Goal: Task Accomplishment & Management: Use online tool/utility

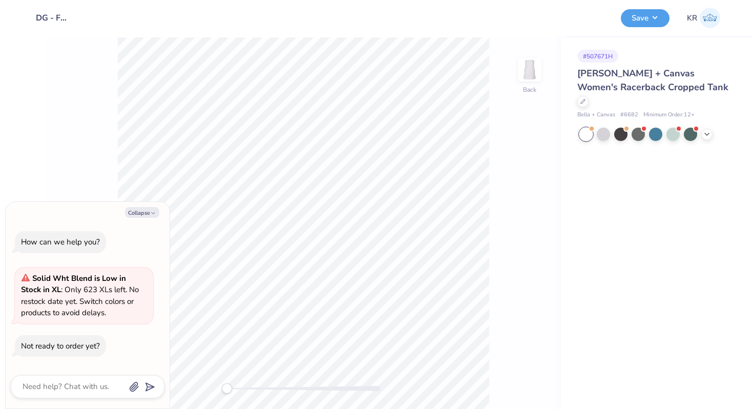
type textarea "x"
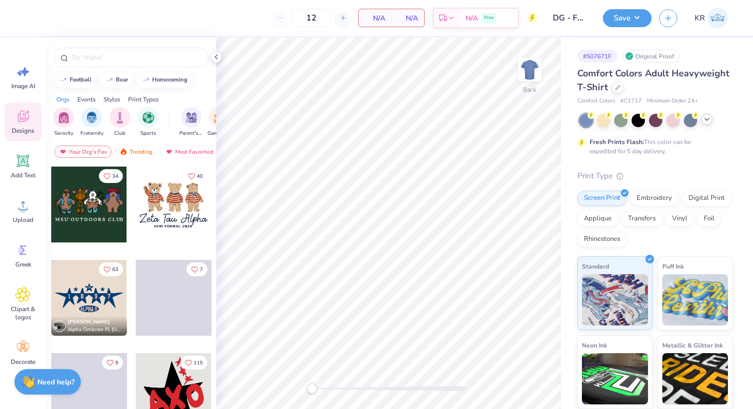
click at [709, 125] on div at bounding box center [656, 120] width 153 height 13
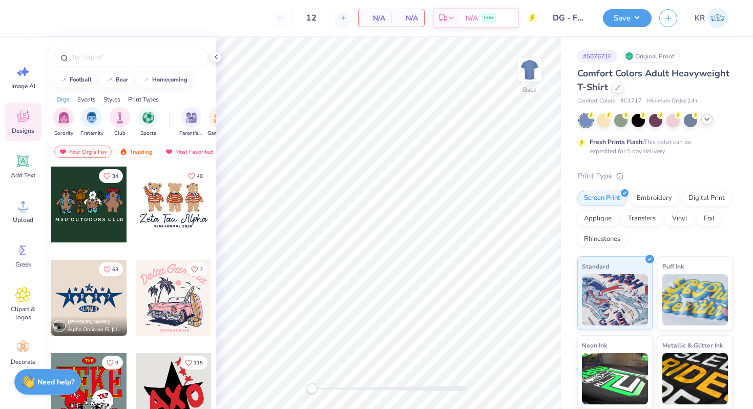
click at [707, 122] on icon at bounding box center [707, 119] width 8 height 8
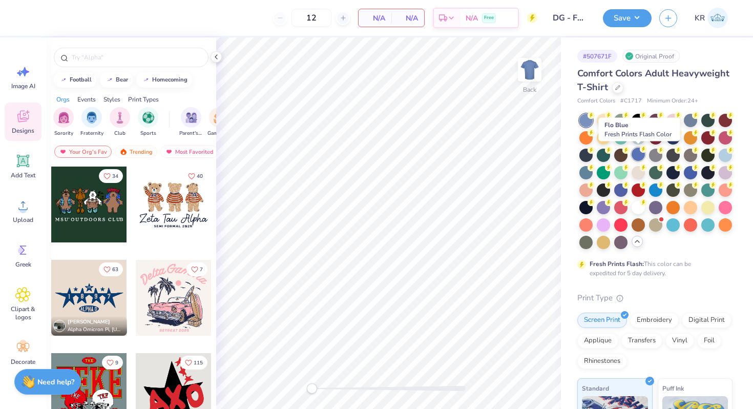
click at [639, 160] on div at bounding box center [638, 154] width 13 height 13
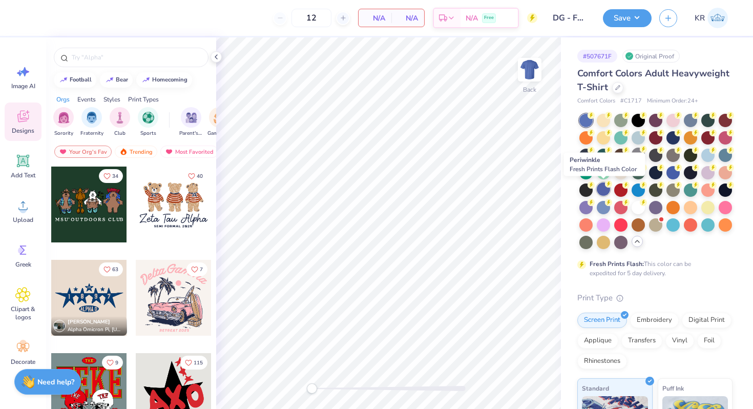
click at [601, 189] on div at bounding box center [603, 188] width 13 height 13
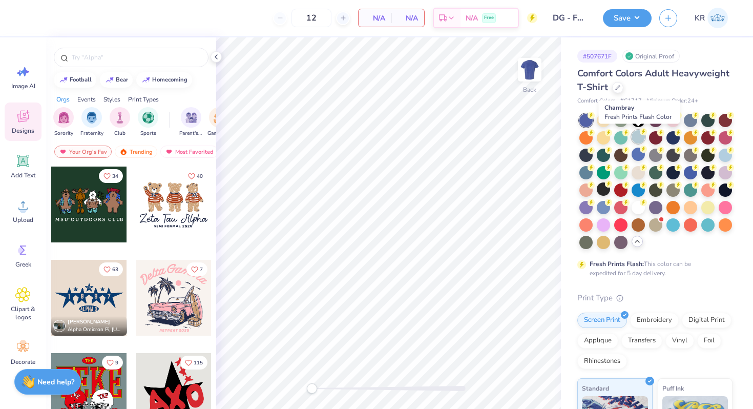
click at [642, 140] on div at bounding box center [638, 136] width 13 height 13
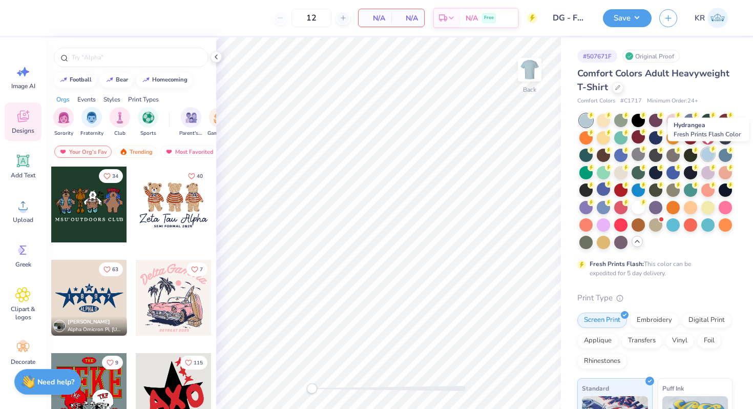
click at [709, 158] on div at bounding box center [707, 154] width 13 height 13
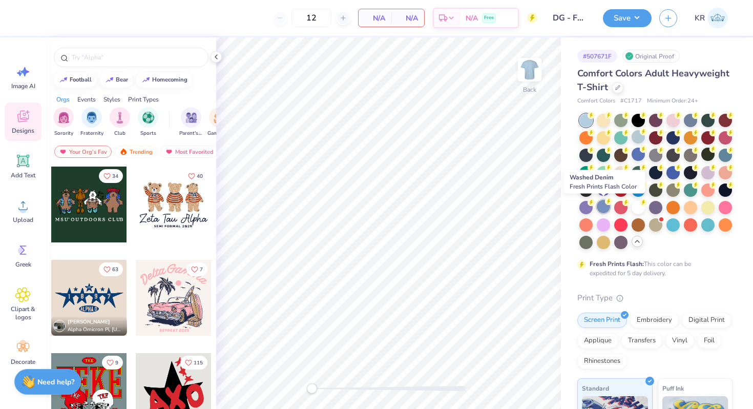
click at [603, 211] on div at bounding box center [603, 206] width 13 height 13
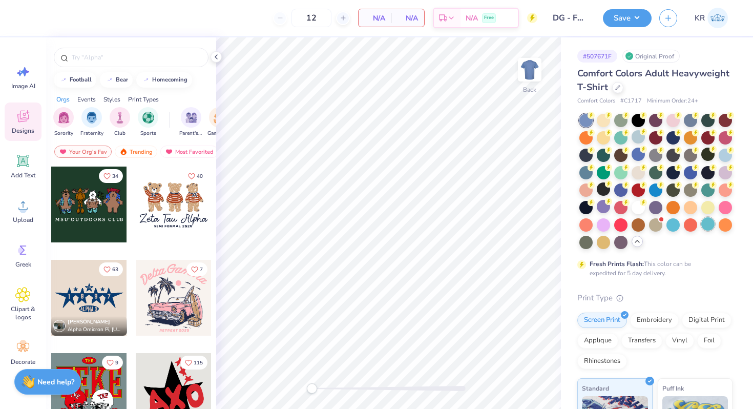
click at [708, 225] on div at bounding box center [707, 223] width 13 height 13
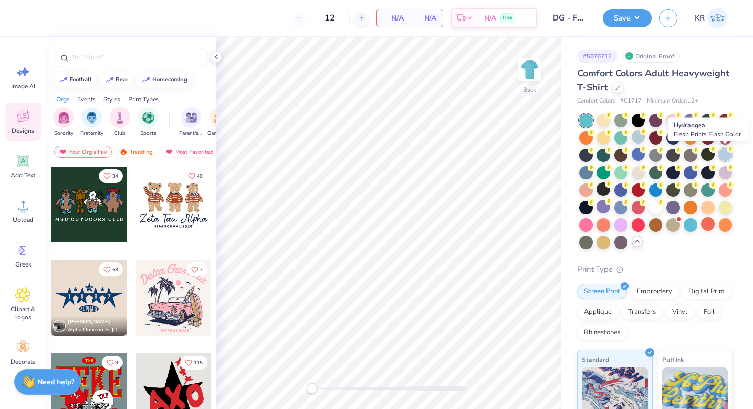
click at [724, 154] on div at bounding box center [725, 154] width 13 height 13
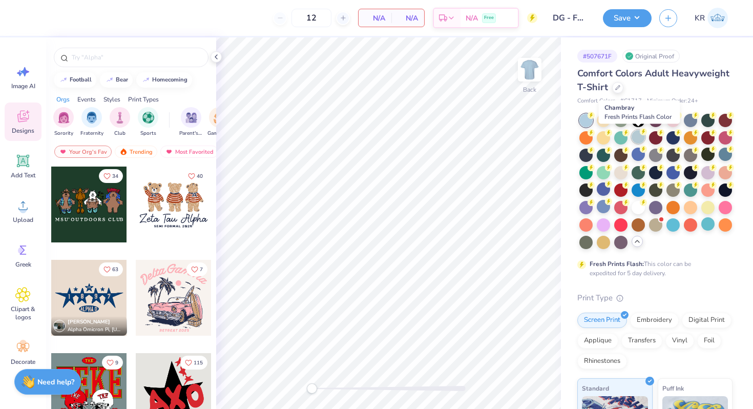
click at [636, 138] on div at bounding box center [638, 136] width 13 height 13
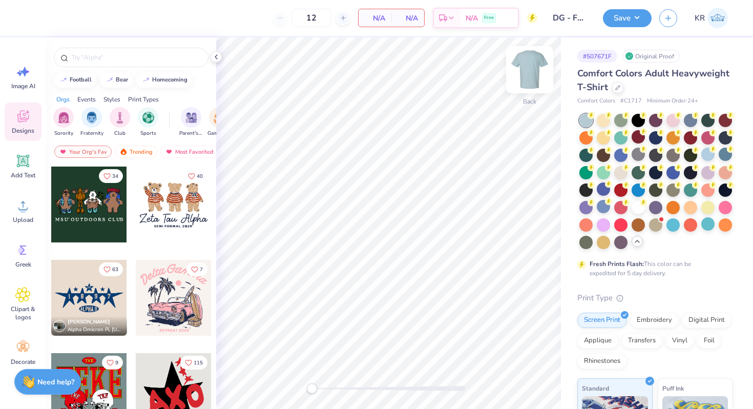
click at [533, 86] on div "Back" at bounding box center [530, 76] width 24 height 36
click at [533, 80] on img at bounding box center [530, 69] width 20 height 20
click at [710, 152] on icon at bounding box center [713, 149] width 7 height 7
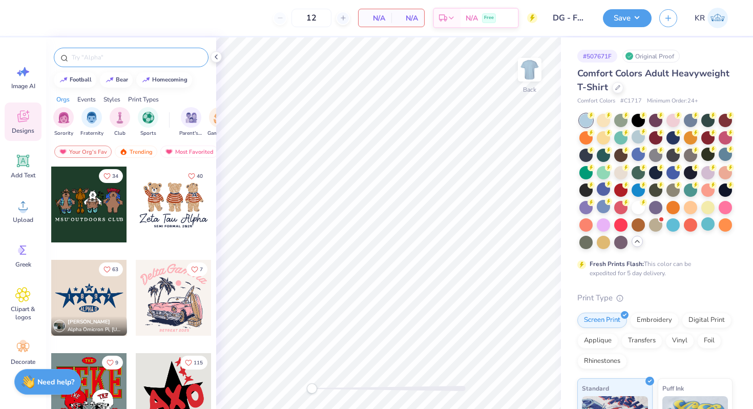
click at [142, 62] on input "text" at bounding box center [136, 57] width 131 height 10
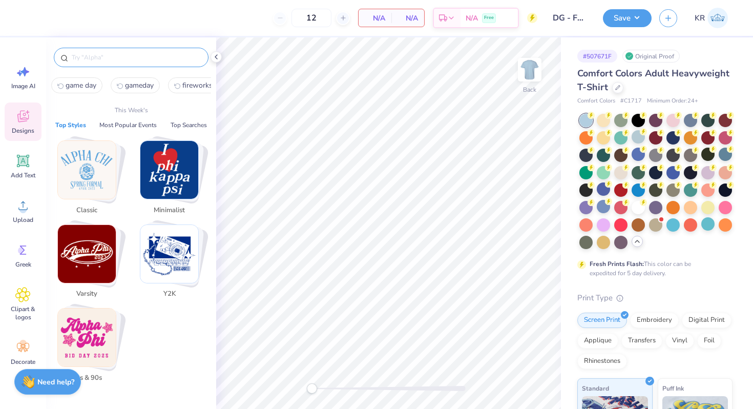
click at [101, 171] on img "Stack Card Button Classic" at bounding box center [87, 170] width 58 height 58
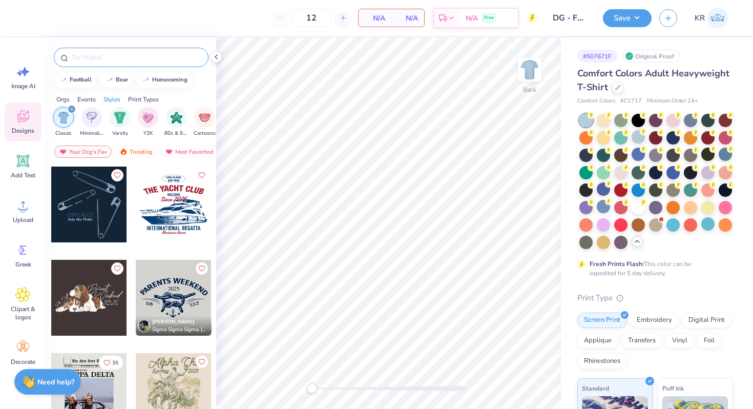
click at [100, 60] on input "text" at bounding box center [136, 57] width 131 height 10
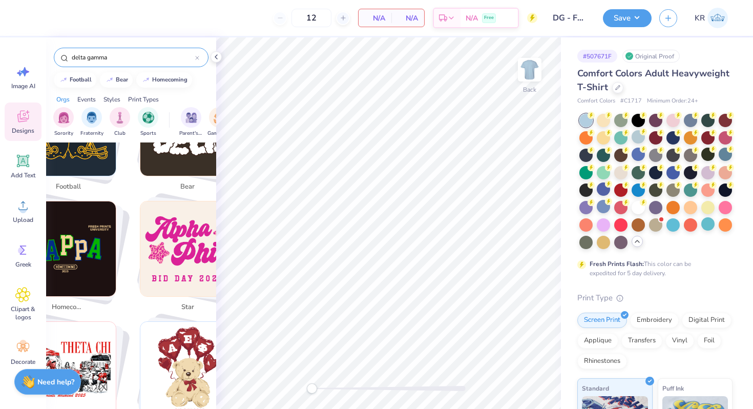
scroll to position [318, 0]
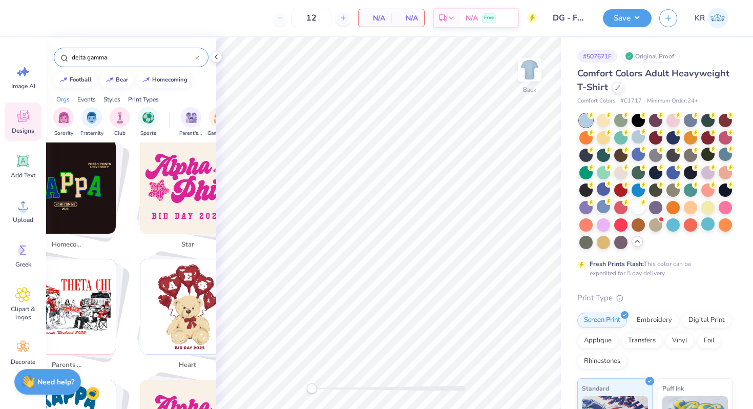
click at [111, 58] on input "delta gamma" at bounding box center [133, 57] width 125 height 10
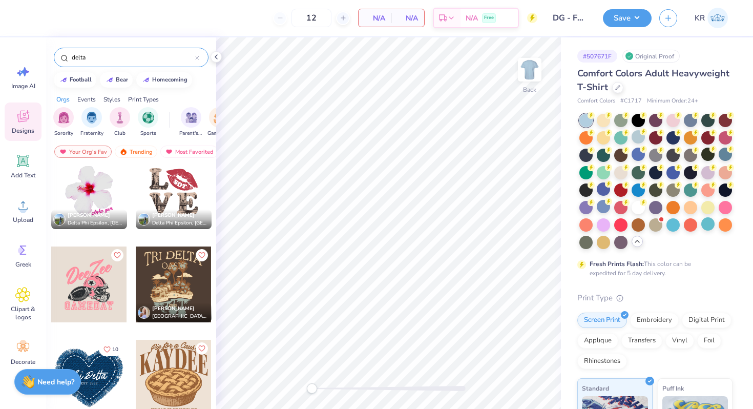
scroll to position [1295, 0]
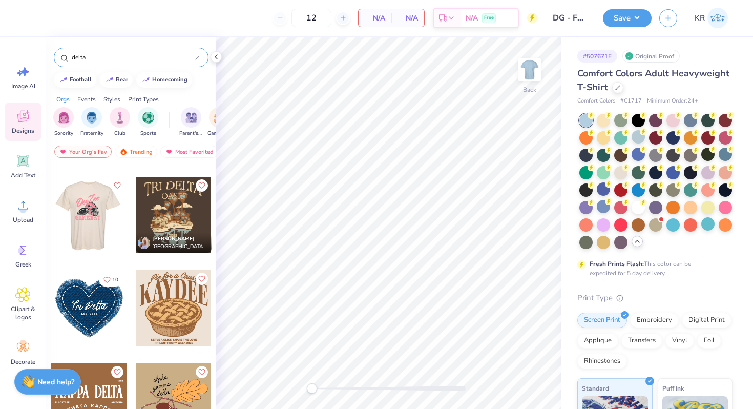
type input "delta"
click at [88, 225] on div at bounding box center [89, 215] width 76 height 76
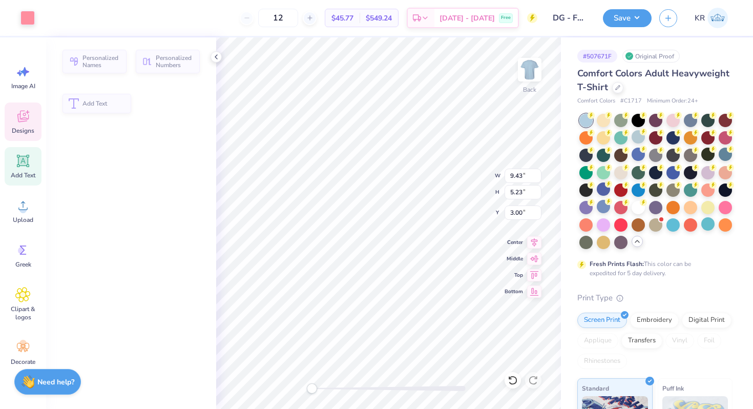
type input "9.43"
type input "5.23"
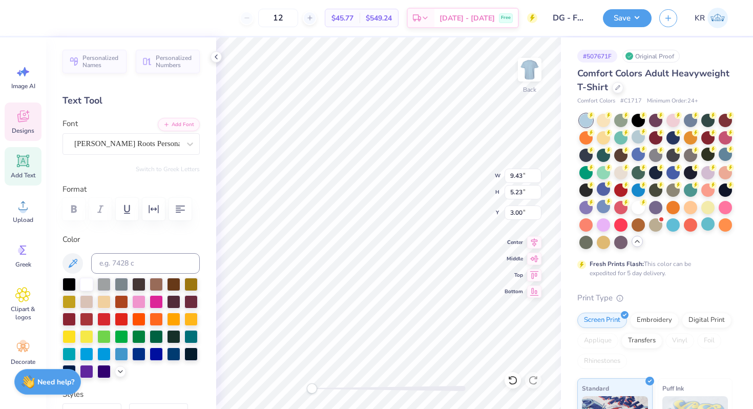
type textarea "D"
type textarea "T"
type textarea "Delta Gamma"
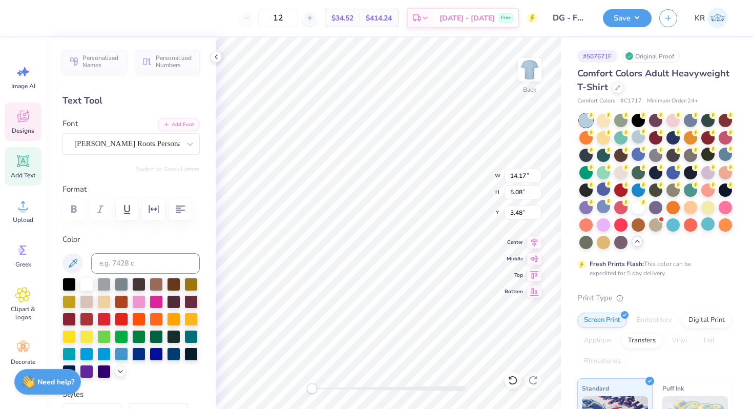
type input "12.06"
type input "4.32"
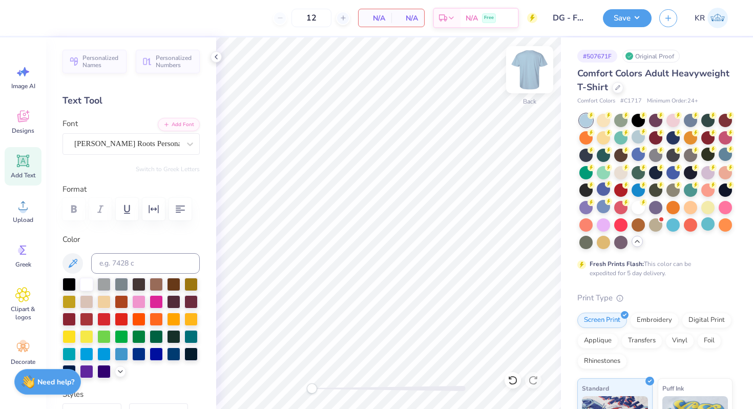
click at [526, 87] on img at bounding box center [529, 69] width 41 height 41
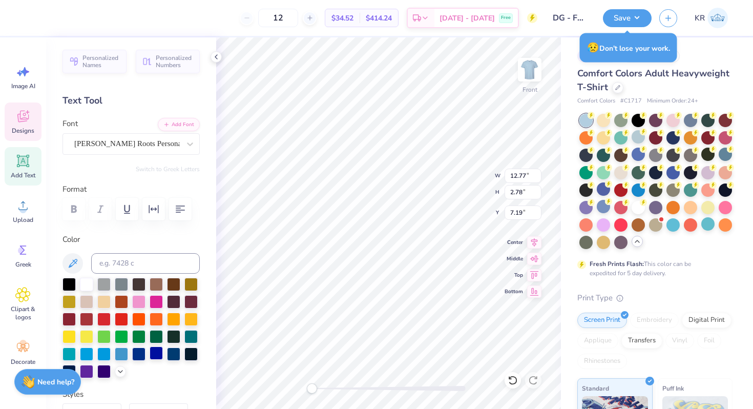
click at [156, 359] on div at bounding box center [156, 352] width 13 height 13
click at [172, 355] on div at bounding box center [173, 352] width 13 height 13
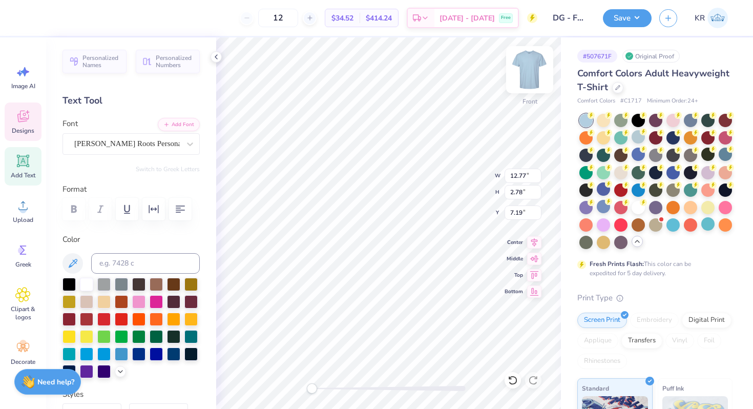
click at [536, 87] on img at bounding box center [529, 69] width 41 height 41
type input "12.56"
type input "2.74"
type input "0.65"
click at [19, 117] on icon at bounding box center [23, 118] width 10 height 8
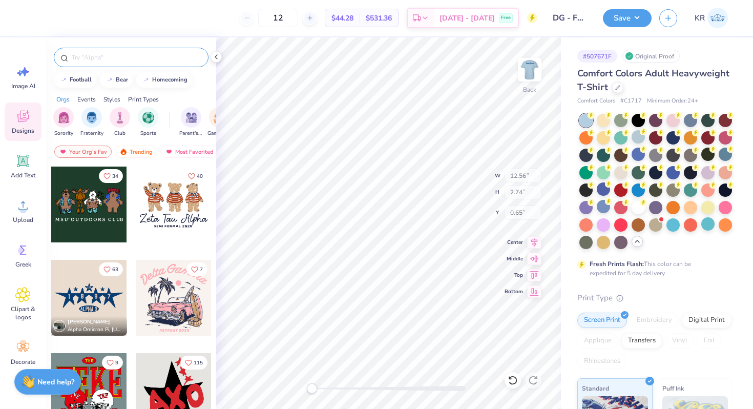
click at [108, 54] on input "text" at bounding box center [136, 57] width 131 height 10
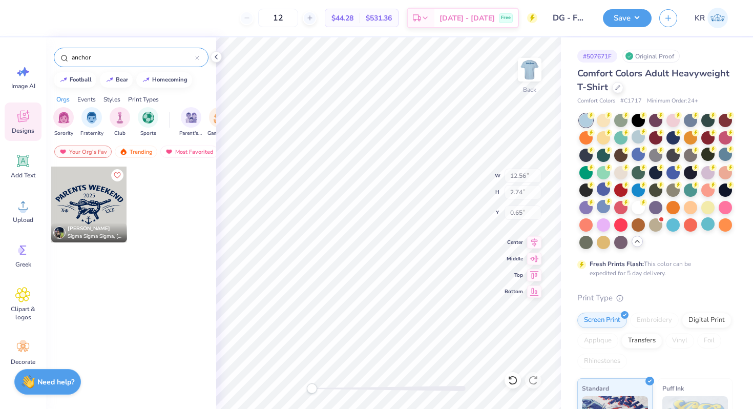
click at [106, 59] on input "anchor" at bounding box center [133, 57] width 125 height 10
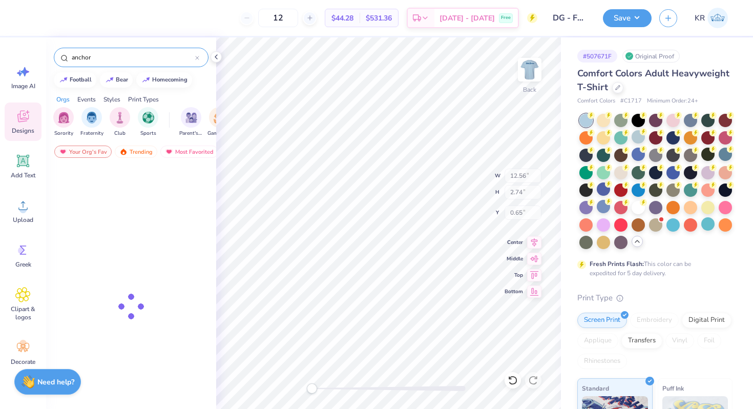
click at [106, 59] on input "anchor" at bounding box center [133, 57] width 125 height 10
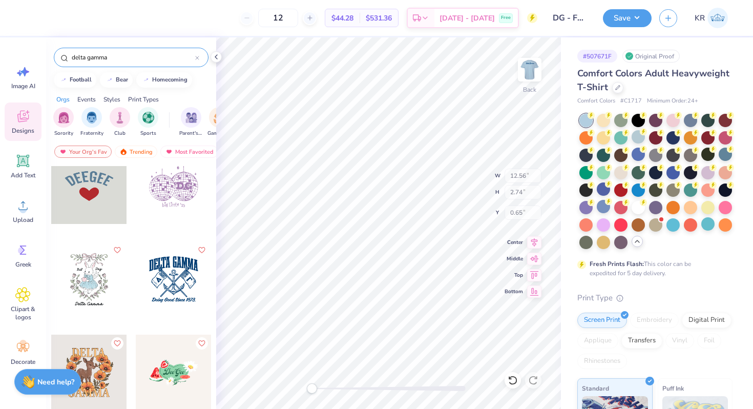
scroll to position [581, 0]
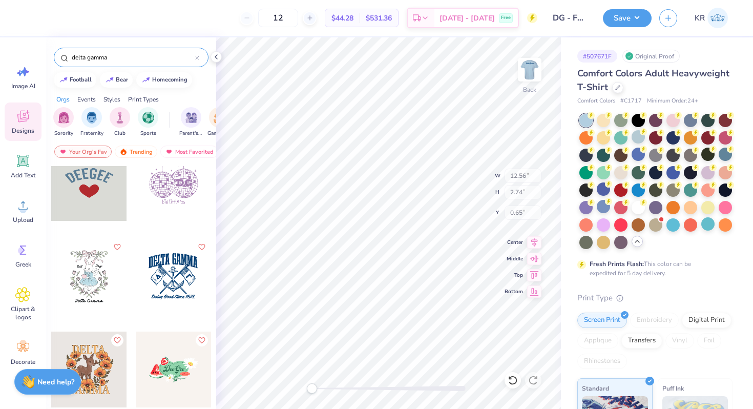
type input "delta gamma"
click at [170, 277] on div at bounding box center [98, 276] width 228 height 76
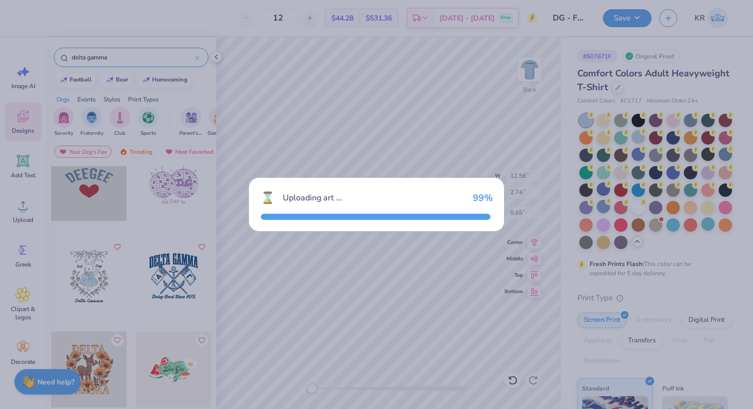
type input "8.21"
type input "7.77"
type input "3.00"
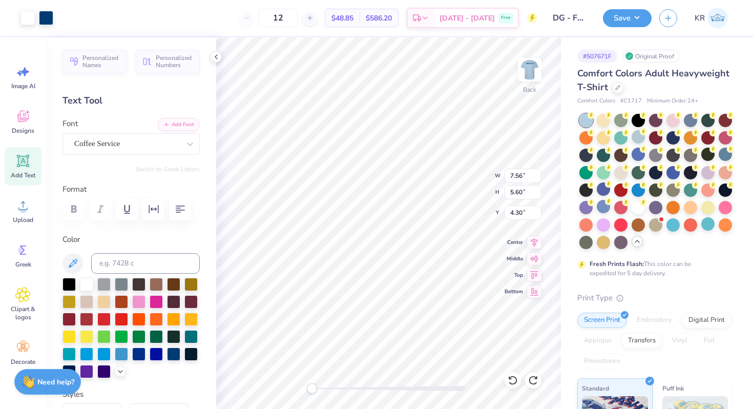
type input "2.97"
type input "1.51"
type input "7.70"
click at [26, 131] on span "Designs" at bounding box center [23, 131] width 23 height 8
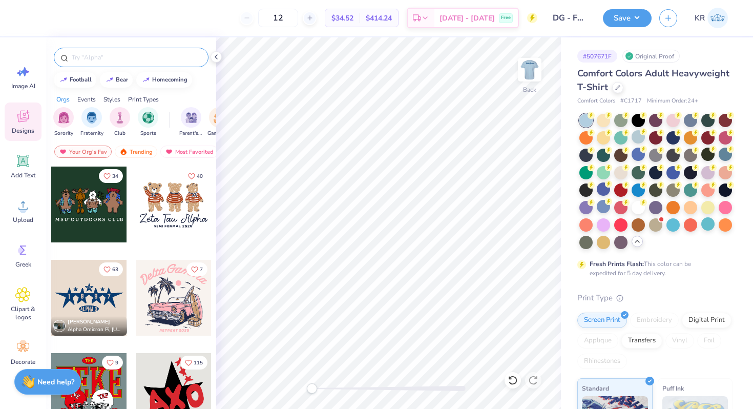
click at [97, 61] on input "text" at bounding box center [136, 57] width 131 height 10
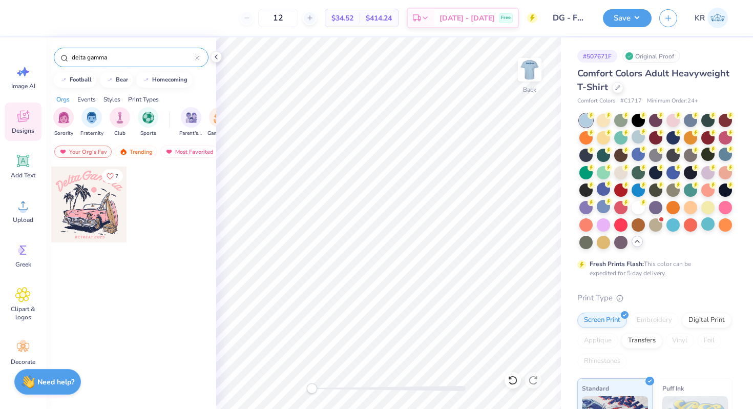
click at [116, 60] on input "delta gamma" at bounding box center [133, 57] width 125 height 10
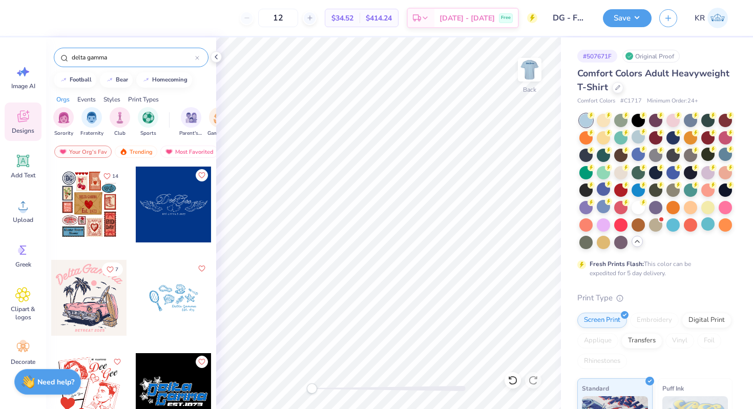
click at [116, 60] on input "delta gamma" at bounding box center [133, 57] width 125 height 10
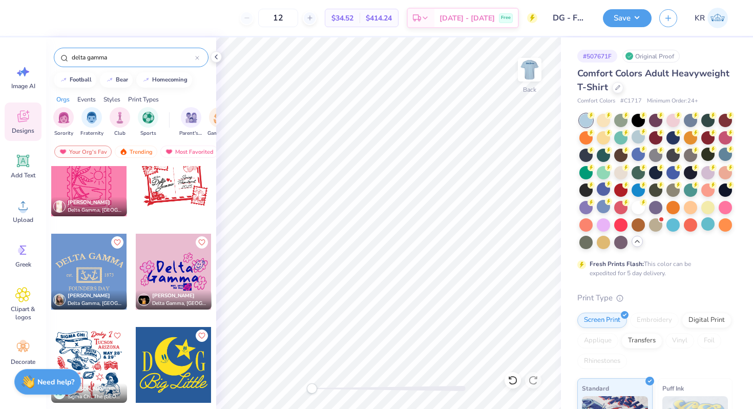
scroll to position [4041, 0]
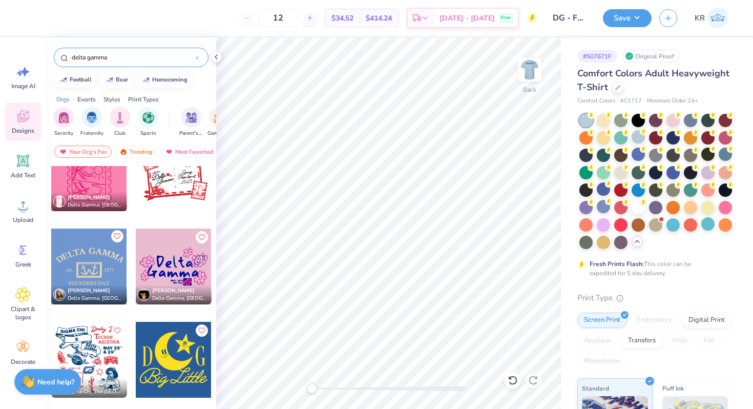
type input "delta gamma"
click at [115, 238] on icon "Like" at bounding box center [116, 236] width 7 height 7
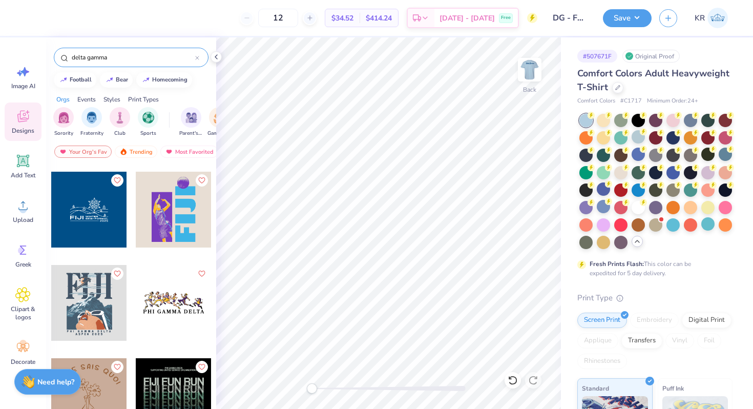
scroll to position [8017, 0]
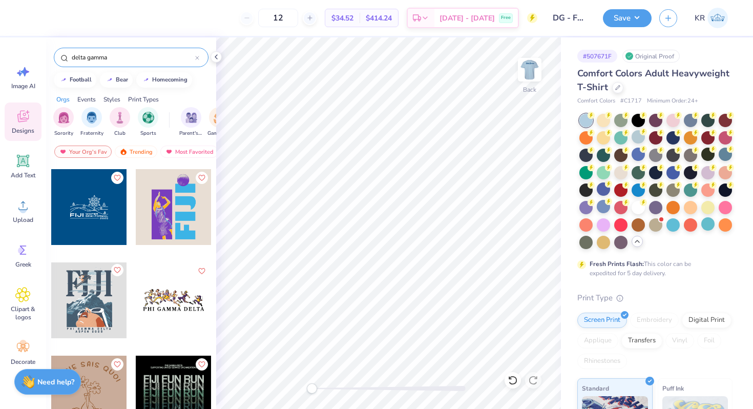
click at [115, 270] on icon "Like" at bounding box center [116, 269] width 7 height 7
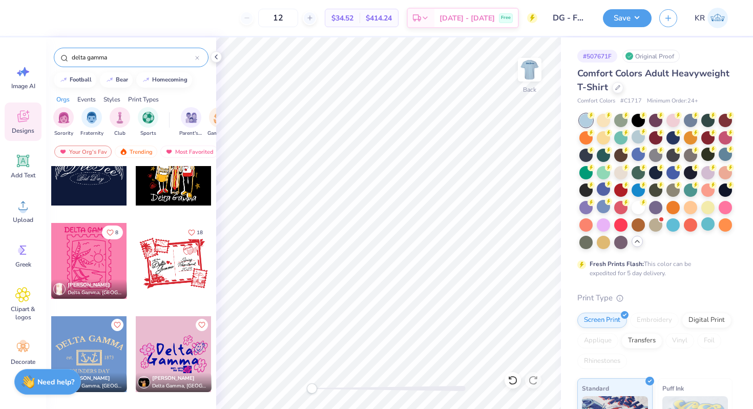
scroll to position [3947, 0]
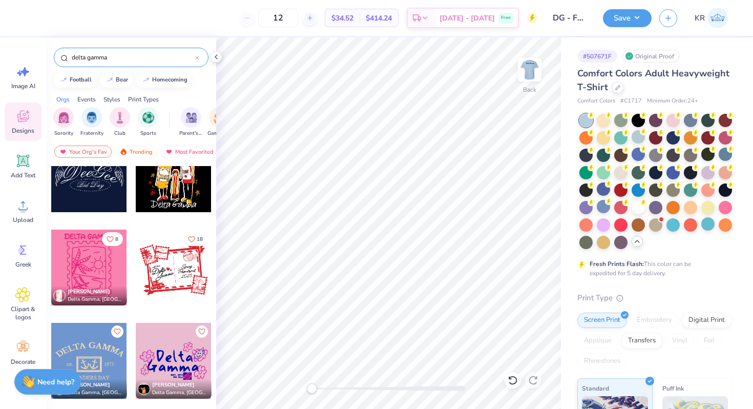
click at [96, 352] on div at bounding box center [89, 361] width 76 height 76
click at [29, 18] on div at bounding box center [27, 17] width 14 height 14
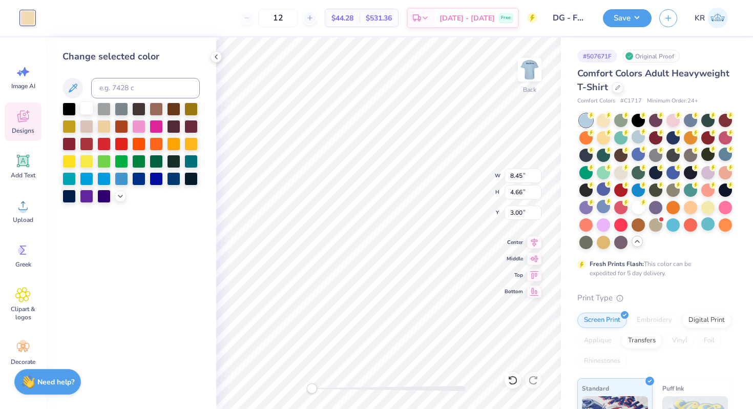
click at [86, 108] on div at bounding box center [86, 107] width 13 height 13
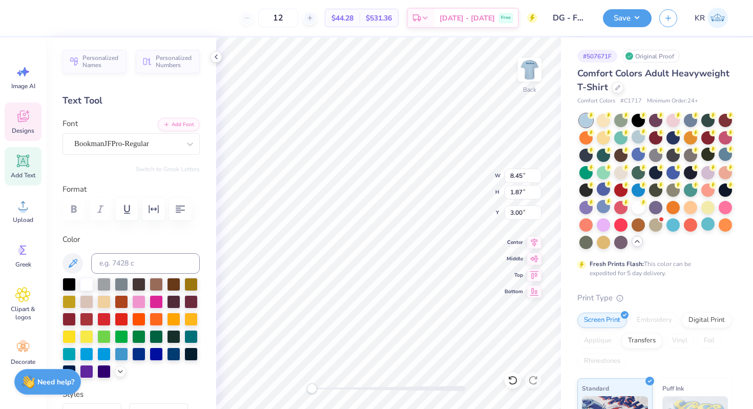
scroll to position [0, 0]
type textarea "D"
type input "3.00"
type input "4.84"
type input "3.54"
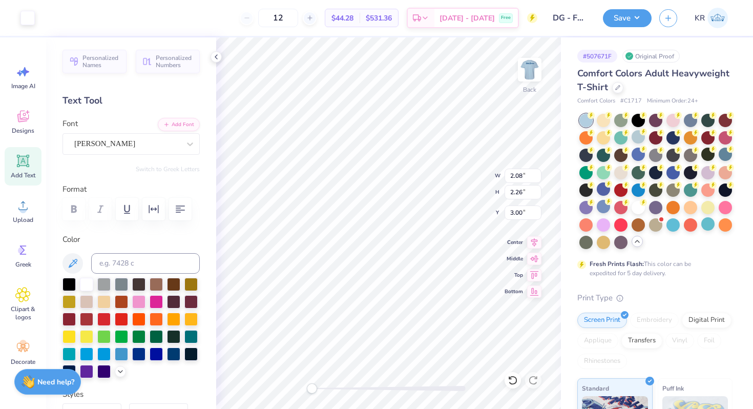
type input "3.67"
type input "3.00"
type textarea "est. 1873"
click at [448, 172] on div "Back W 3.06 H 0.61 Y 5.98 Center Middle Top Bottom" at bounding box center [388, 222] width 345 height 371
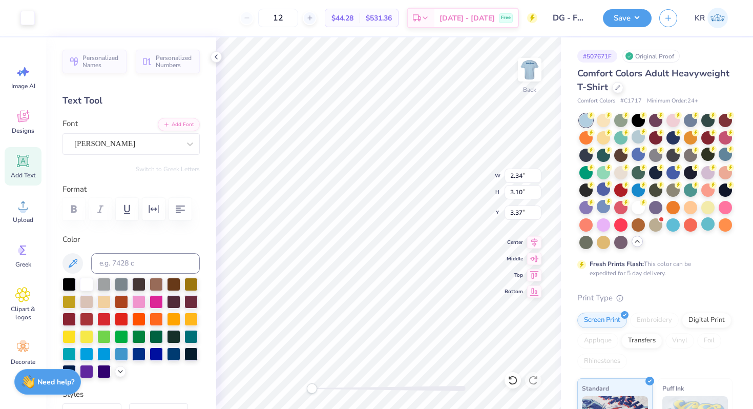
type input "1.71"
type input "2.48"
type input "3.49"
click at [140, 356] on div at bounding box center [138, 352] width 13 height 13
type input "1.36"
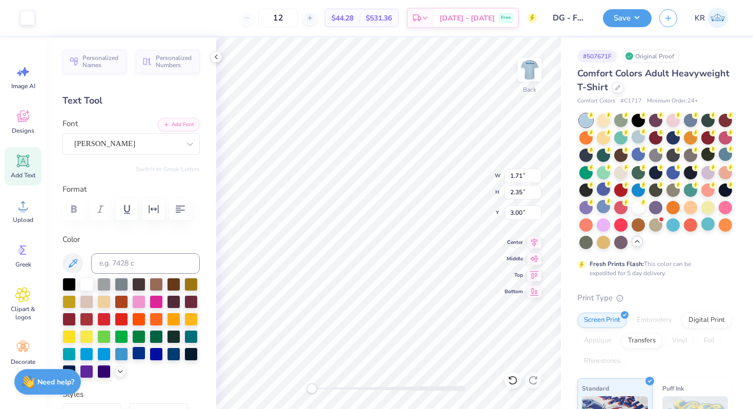
type input "1.71"
click at [176, 355] on div at bounding box center [173, 352] width 13 height 13
click at [508, 379] on icon at bounding box center [513, 380] width 10 height 10
click at [173, 357] on div at bounding box center [173, 352] width 13 height 13
click at [32, 18] on div at bounding box center [27, 17] width 14 height 14
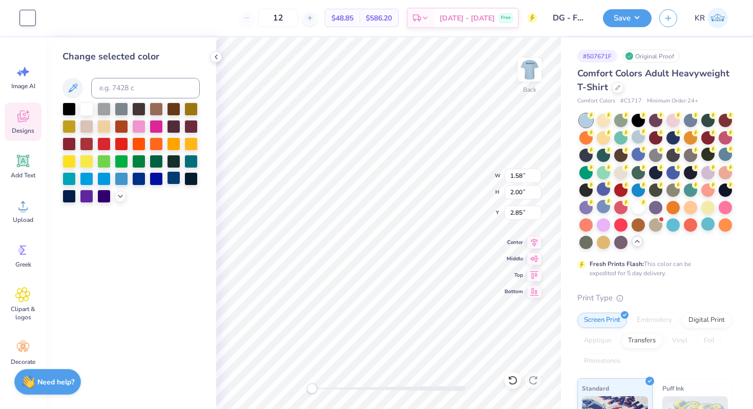
click at [173, 177] on div at bounding box center [173, 177] width 13 height 13
click at [175, 182] on div at bounding box center [173, 177] width 13 height 13
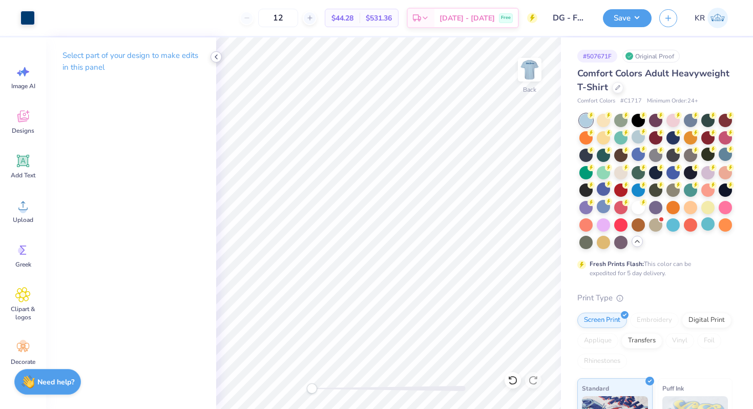
click at [213, 58] on icon at bounding box center [216, 57] width 8 height 8
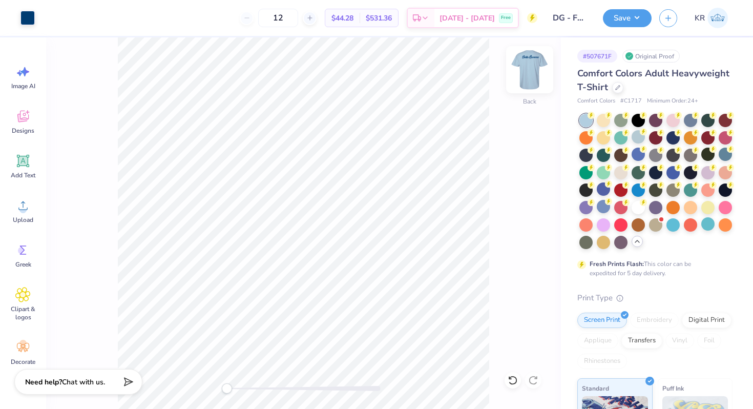
click at [529, 87] on img at bounding box center [529, 69] width 41 height 41
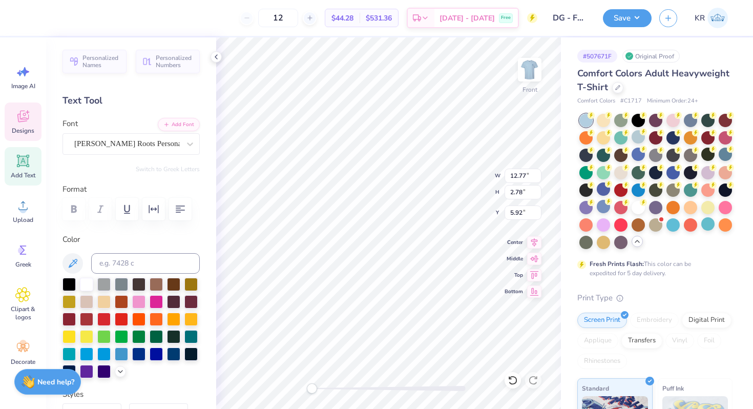
scroll to position [1, 1]
type textarea "Delta Gamma"
click at [173, 214] on button "button" at bounding box center [180, 209] width 23 height 23
click at [160, 212] on button "button" at bounding box center [153, 209] width 23 height 23
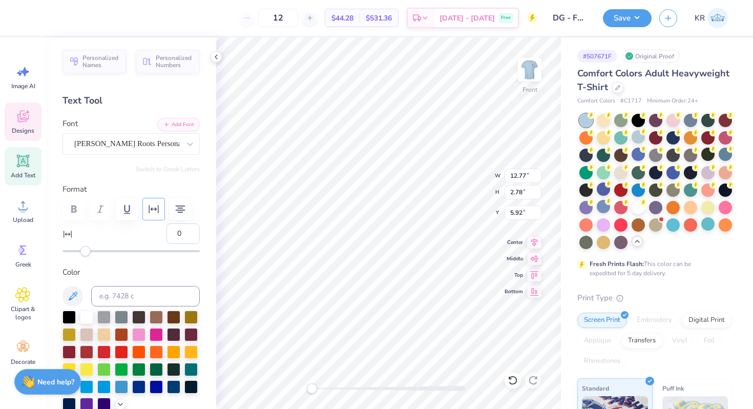
click at [160, 213] on button "button" at bounding box center [153, 209] width 23 height 23
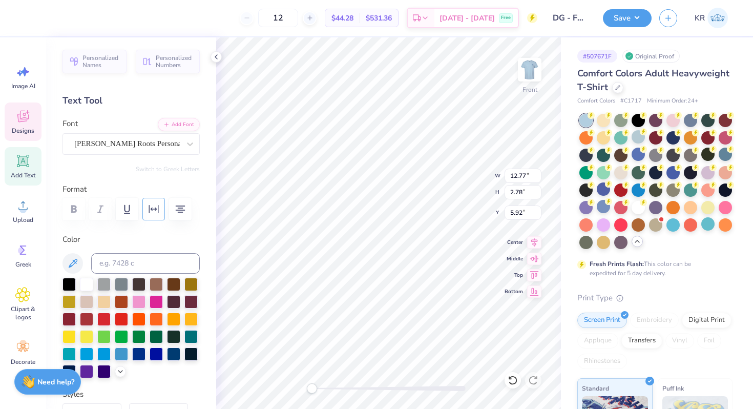
click at [160, 213] on button "button" at bounding box center [153, 209] width 23 height 23
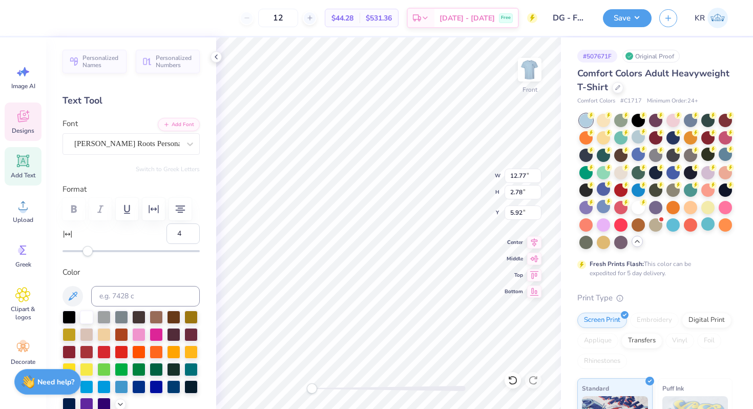
type input "5"
drag, startPoint x: 83, startPoint y: 250, endPoint x: 91, endPoint y: 252, distance: 8.6
click at [91, 252] on div "Accessibility label" at bounding box center [91, 251] width 10 height 10
type input "7"
click at [93, 252] on div "Accessibility label" at bounding box center [93, 251] width 10 height 10
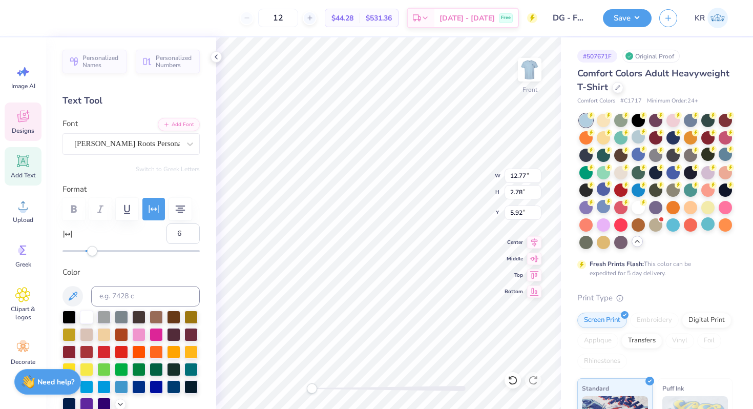
type input "5"
click at [91, 252] on div "Accessibility label" at bounding box center [91, 251] width 10 height 10
type input "10"
click at [96, 252] on div "Accessibility label" at bounding box center [97, 251] width 10 height 10
type input "6"
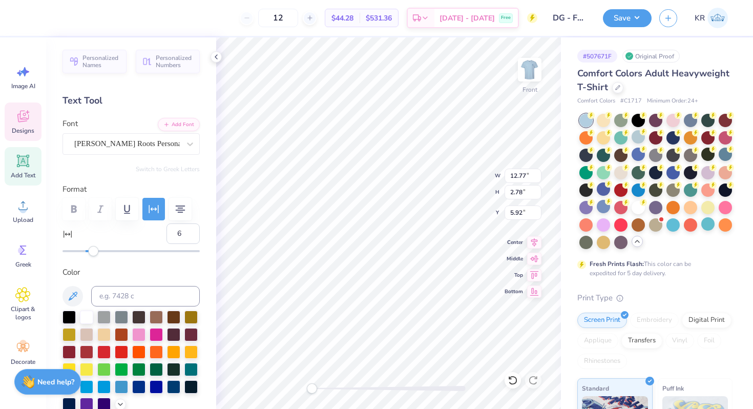
click at [93, 252] on div "Accessibility label" at bounding box center [93, 251] width 10 height 10
click at [92, 252] on div "Accessibility label" at bounding box center [92, 251] width 10 height 10
click at [184, 231] on input "6" at bounding box center [183, 233] width 33 height 20
click at [190, 236] on input "5" at bounding box center [183, 233] width 33 height 20
type input "4"
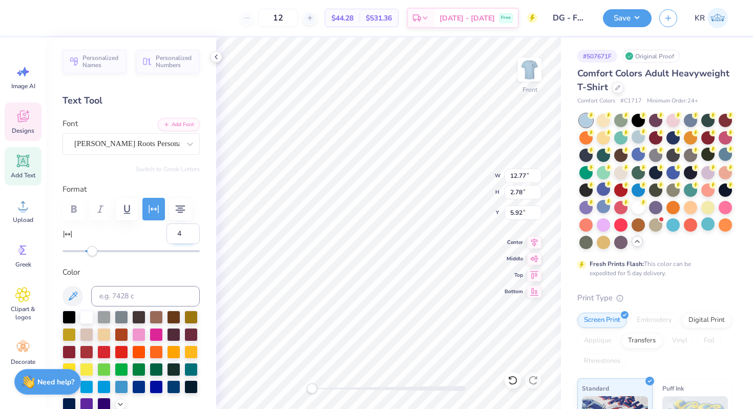
click at [190, 236] on input "4" at bounding box center [183, 233] width 33 height 20
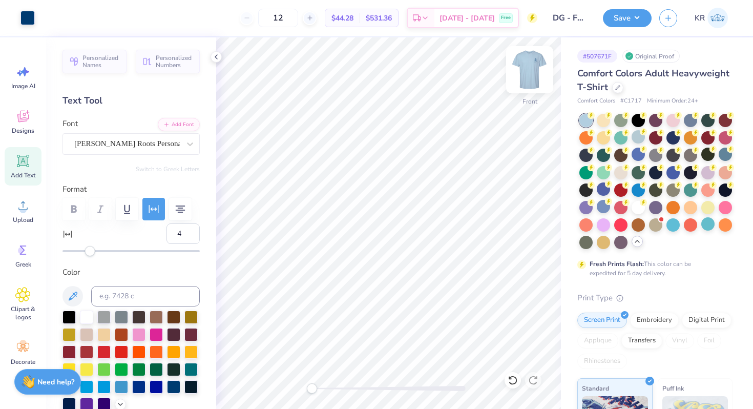
click at [534, 82] on div at bounding box center [529, 69] width 47 height 47
click at [534, 80] on img at bounding box center [530, 69] width 20 height 20
type textarea "Gamma"
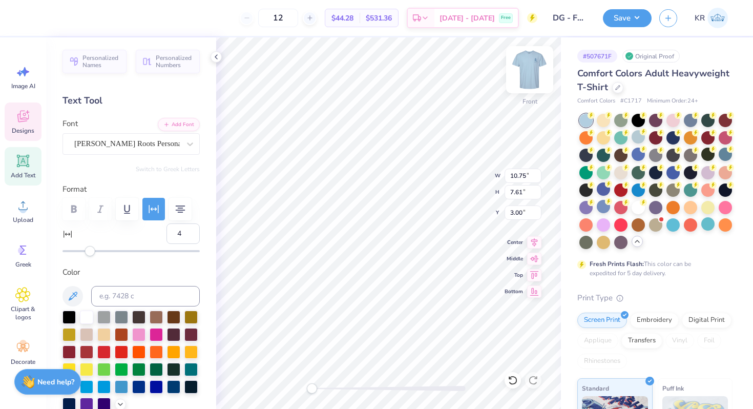
type textarea "Delta"
type input "10.74"
type input "3.76"
type input "13.84"
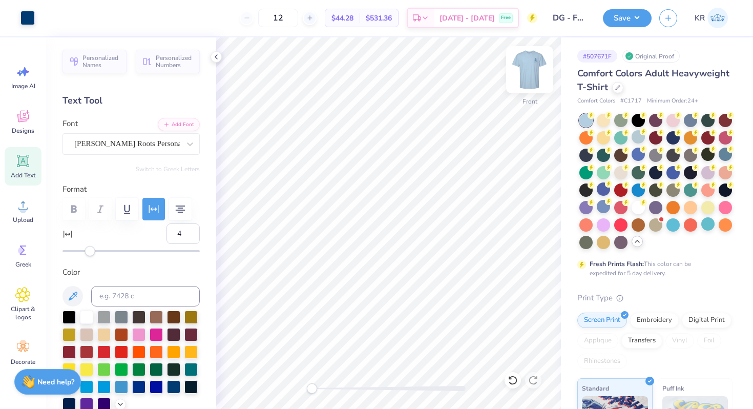
click at [532, 86] on img at bounding box center [529, 69] width 41 height 41
click at [617, 89] on icon at bounding box center [617, 86] width 5 height 5
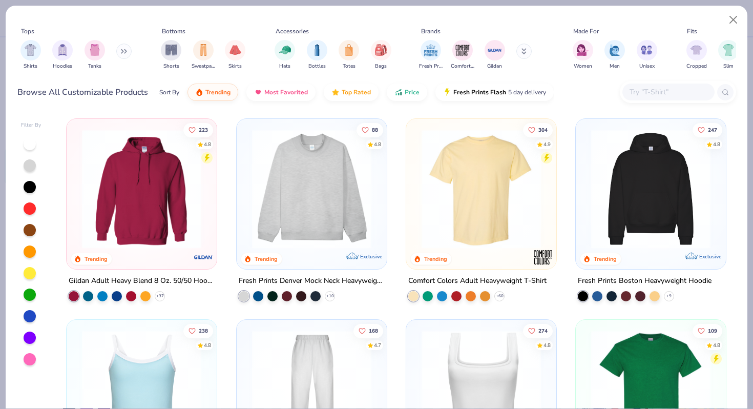
click at [654, 89] on input "text" at bounding box center [668, 92] width 79 height 12
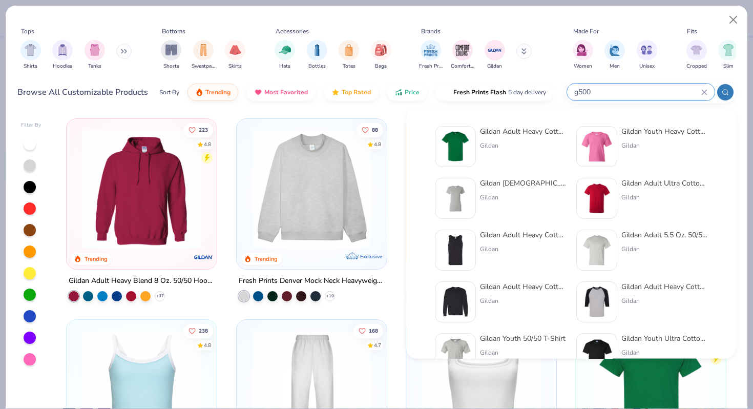
type input "g500"
click at [534, 134] on div "Gildan Adult Heavy Cotton T-Shirt" at bounding box center [523, 131] width 86 height 11
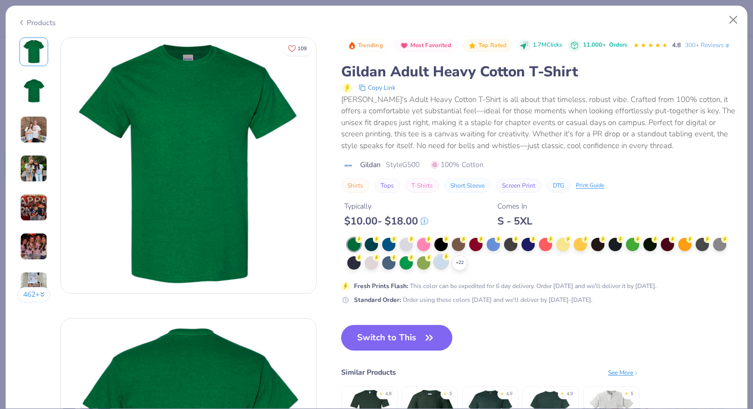
click at [443, 264] on div at bounding box center [441, 261] width 13 height 13
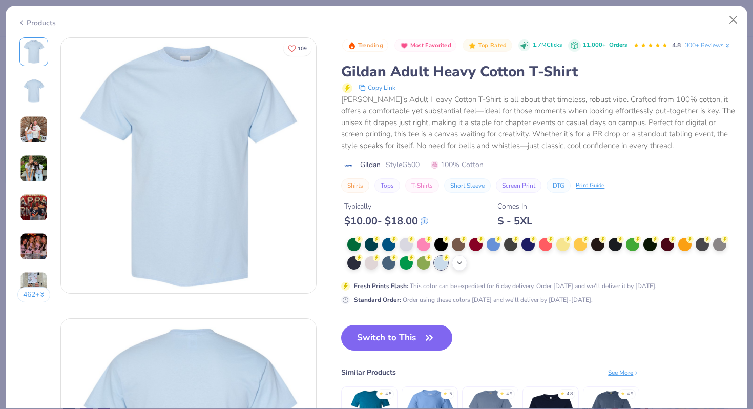
click at [463, 268] on div "+ 22" at bounding box center [459, 262] width 15 height 15
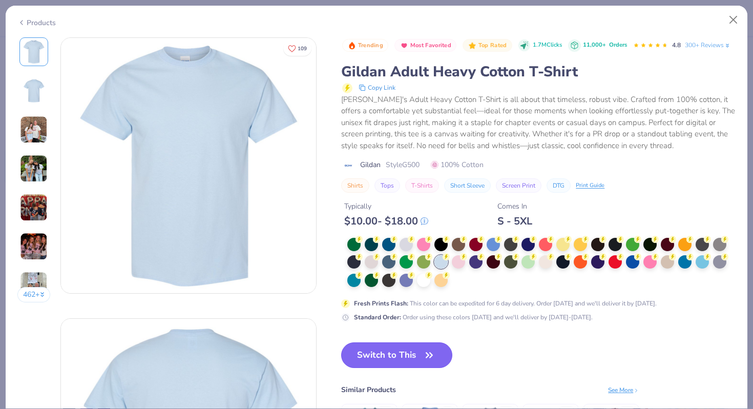
click at [416, 352] on button "Switch to This" at bounding box center [396, 355] width 111 height 26
click at [419, 356] on button "Switch to This" at bounding box center [396, 355] width 111 height 26
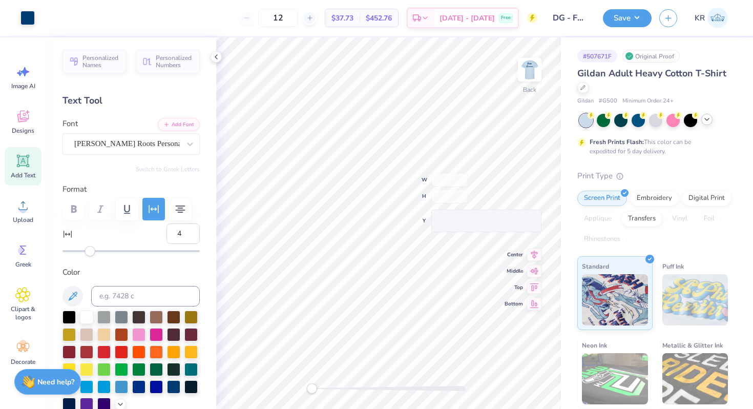
type input "31.12"
type input "18.31"
type input "-9.71"
type input "0"
type input "2.15"
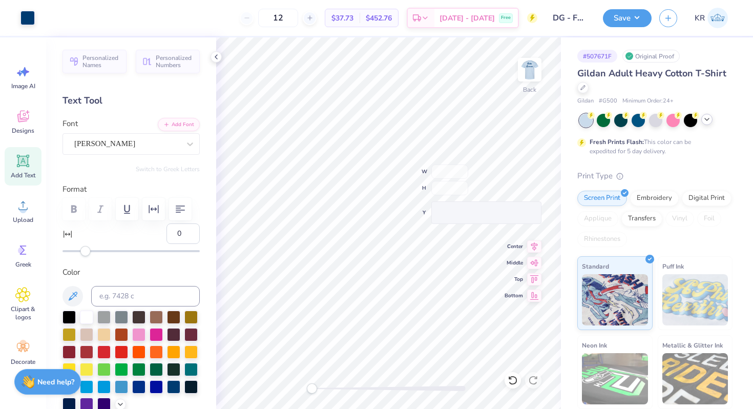
type input "3.04"
type input "3.00"
type input "2.75"
type input "3.63"
type input "2.86"
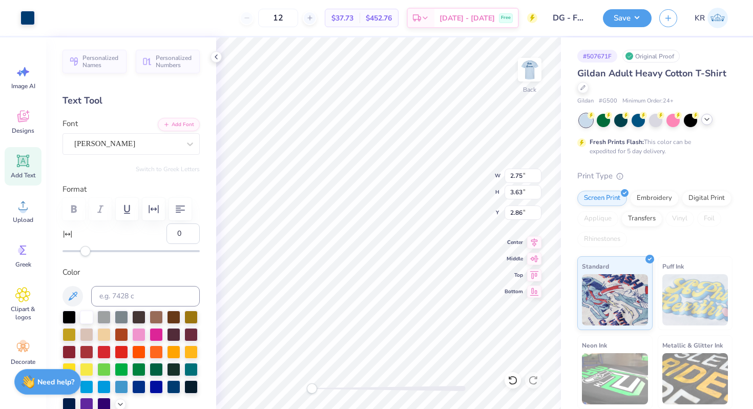
type input "3.00"
click at [526, 91] on div at bounding box center [529, 69] width 47 height 47
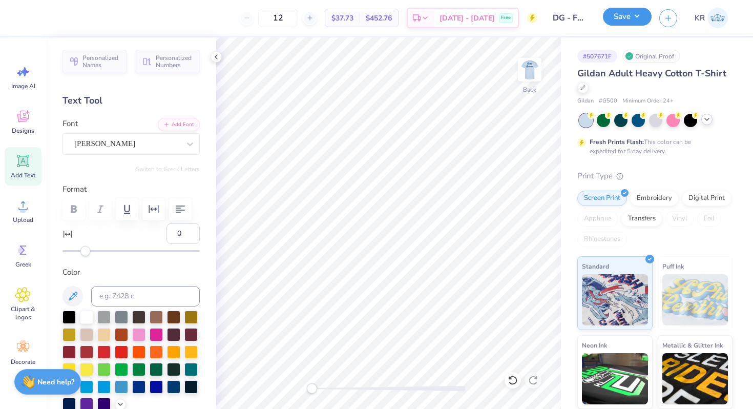
click at [627, 21] on button "Save" at bounding box center [627, 17] width 49 height 18
click at [511, 378] on icon at bounding box center [513, 380] width 10 height 10
click at [531, 81] on img at bounding box center [529, 69] width 41 height 41
click at [531, 80] on img at bounding box center [530, 69] width 20 height 20
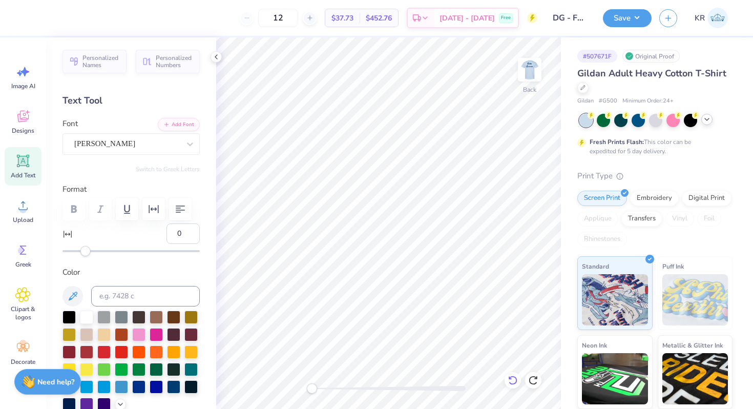
click at [508, 384] on icon at bounding box center [513, 380] width 10 height 10
click at [28, 121] on icon at bounding box center [22, 116] width 15 height 15
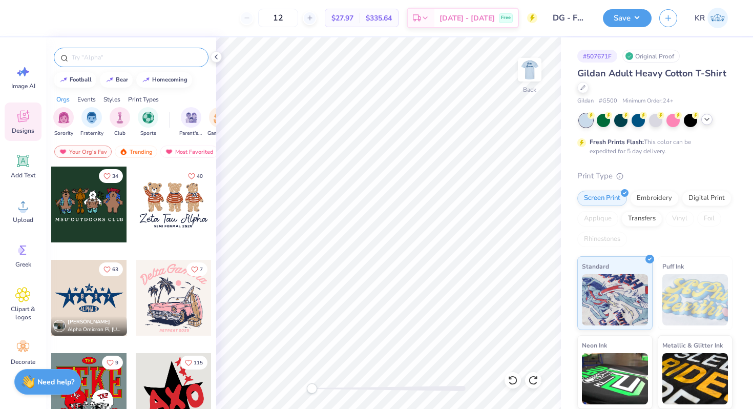
click at [127, 55] on input "text" at bounding box center [136, 57] width 131 height 10
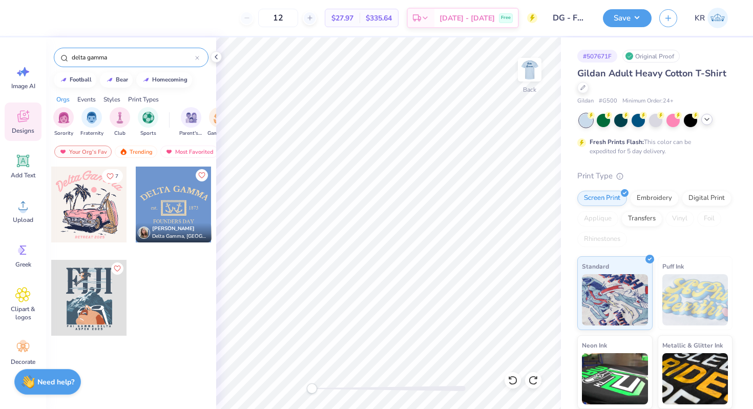
type input "delta gamma"
click at [170, 215] on div at bounding box center [174, 205] width 76 height 76
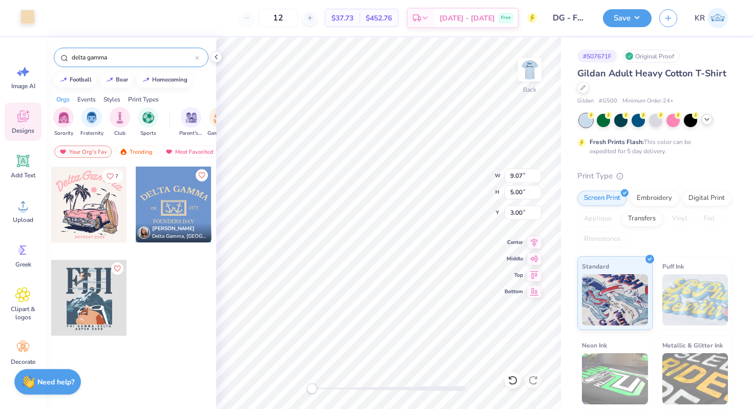
click at [27, 19] on div at bounding box center [27, 17] width 14 height 14
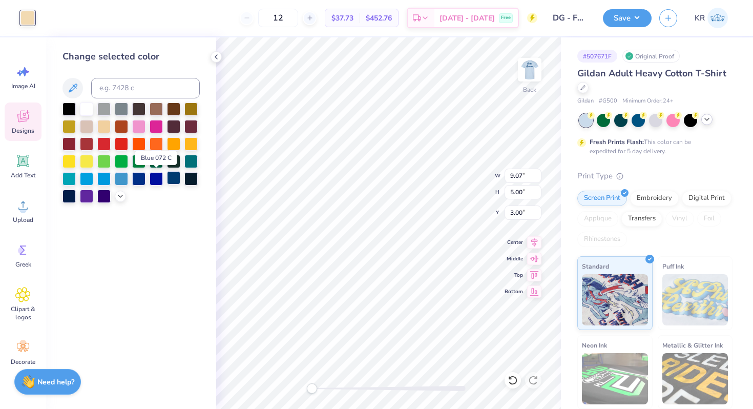
click at [171, 182] on div at bounding box center [173, 177] width 13 height 13
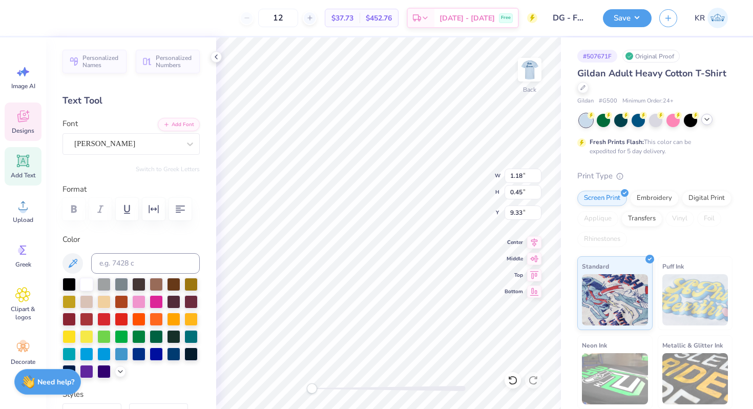
type textarea "est. 1873"
type input "2.33"
type input "3.35"
type input "2.99"
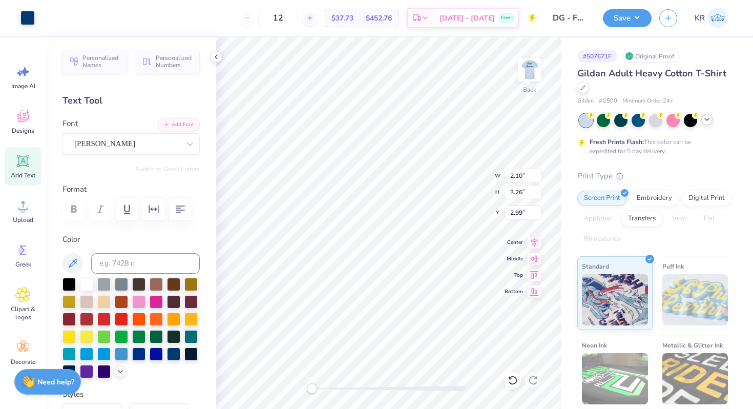
click at [449, 190] on div "Back W 2.10 2.10 " H 3.26 3.26 " Y 2.99 2.99 " Center Middle Top Bottom" at bounding box center [388, 222] width 345 height 371
type input "3.00"
click at [614, 17] on button "Save" at bounding box center [627, 17] width 49 height 18
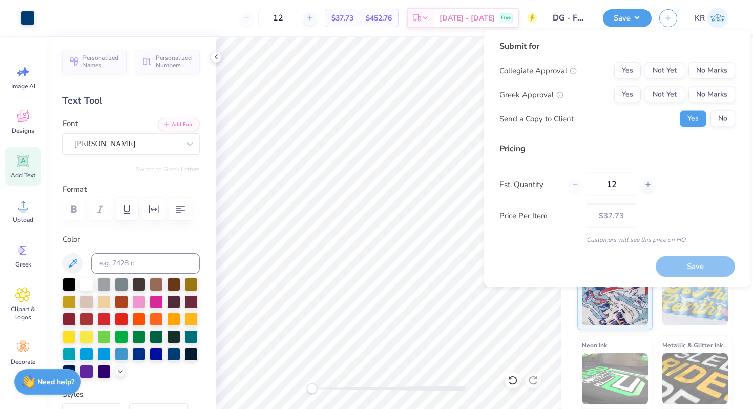
click at [626, 103] on div "Collegiate Approval Yes Not Yet No Marks Greek Approval Yes Not Yet No Marks Se…" at bounding box center [618, 95] width 236 height 65
click at [626, 98] on button "Yes" at bounding box center [627, 95] width 27 height 16
click at [702, 76] on button "No Marks" at bounding box center [712, 71] width 47 height 16
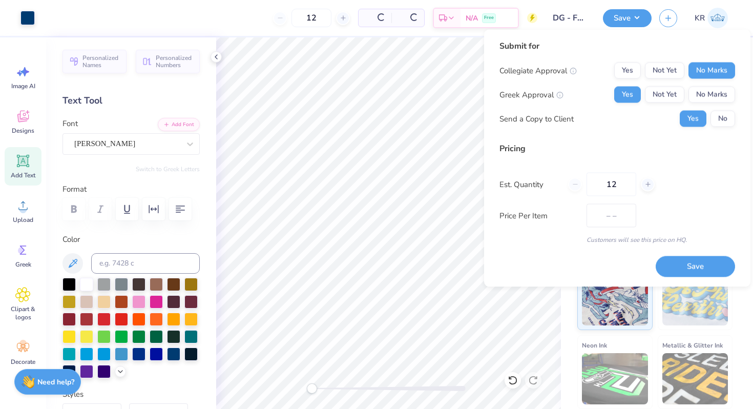
type input "$37.73"
click at [622, 186] on input "12" at bounding box center [612, 185] width 50 height 24
type input "1"
type input "0"
type input "0193"
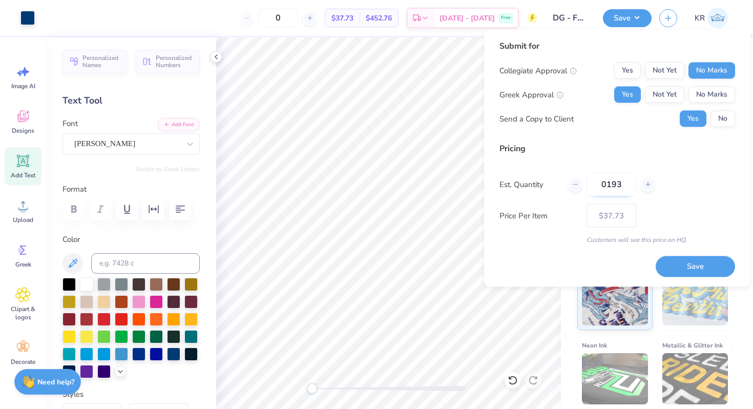
type input "193"
type input "$12.21"
type input "0193"
click at [673, 268] on button "Save" at bounding box center [695, 266] width 79 height 21
type input "$12.21"
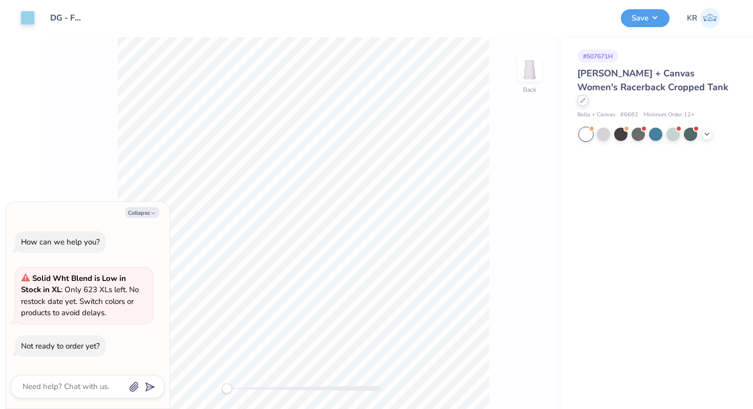
click at [589, 95] on div at bounding box center [582, 100] width 11 height 11
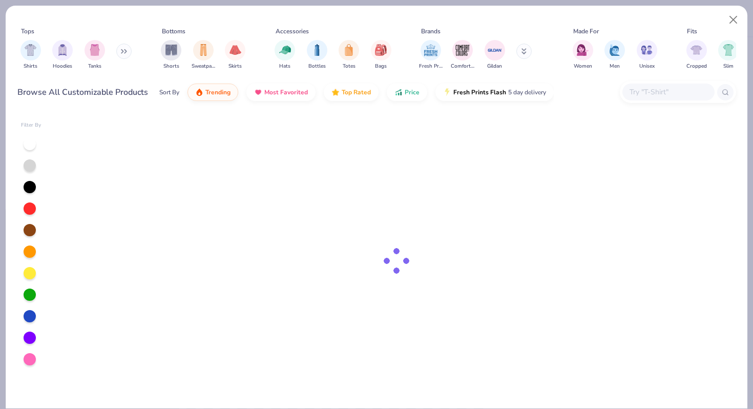
type textarea "x"
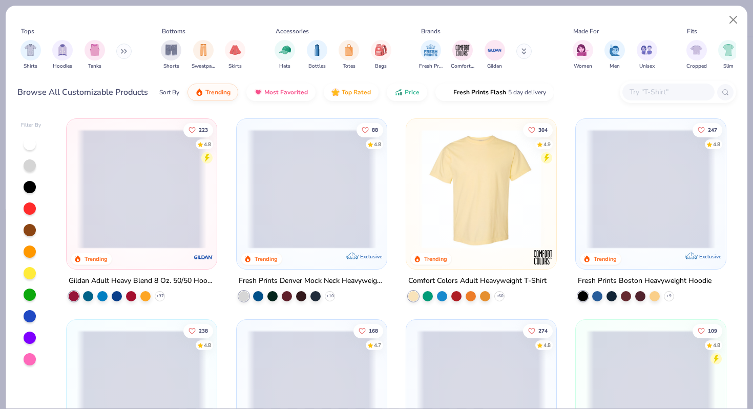
click at [670, 90] on input "text" at bounding box center [668, 92] width 79 height 12
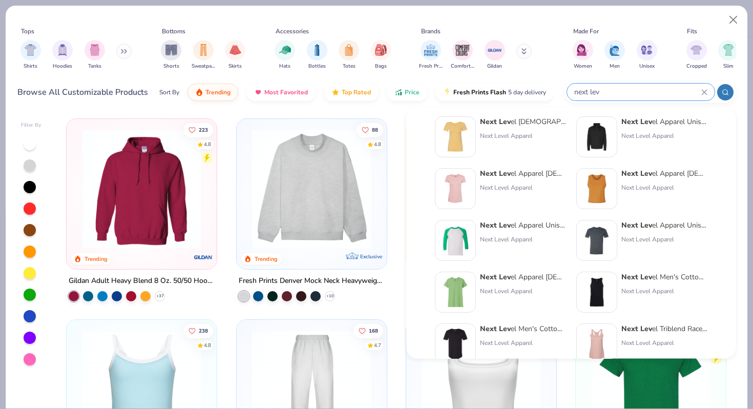
scroll to position [219, 0]
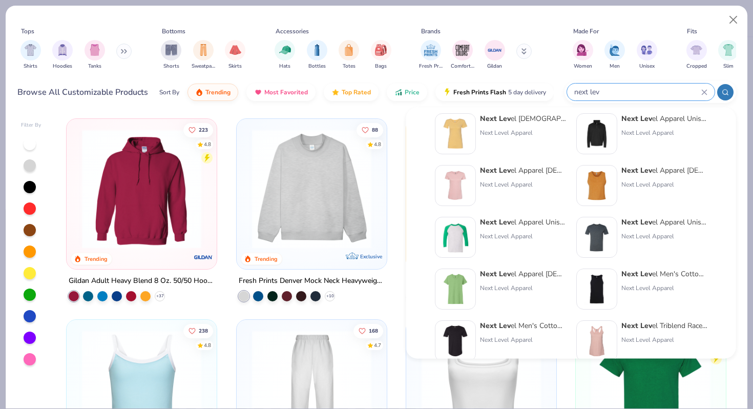
type input "next lev"
click at [512, 175] on div "Next Lev el Apparel [DEMOGRAPHIC_DATA]' Triblend Crew" at bounding box center [523, 171] width 86 height 11
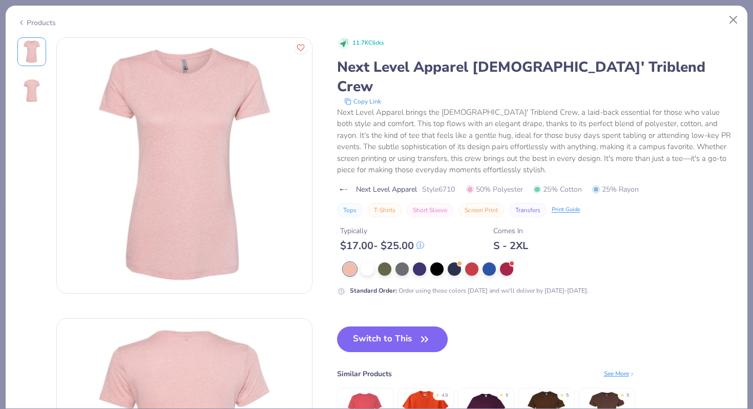
click at [30, 25] on div "Products" at bounding box center [36, 22] width 38 height 11
type textarea "x"
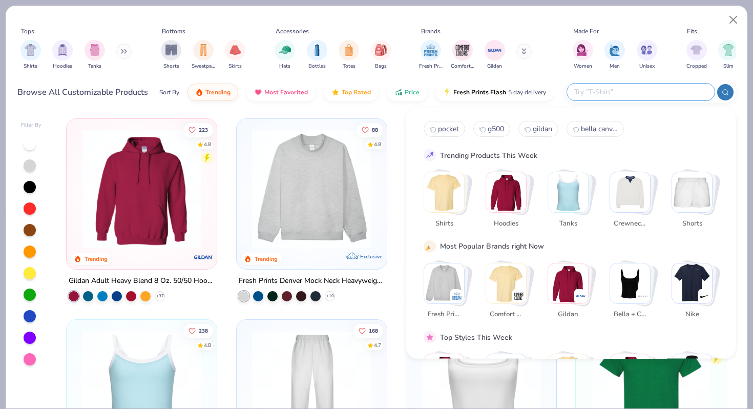
click at [662, 93] on input "text" at bounding box center [640, 92] width 134 height 12
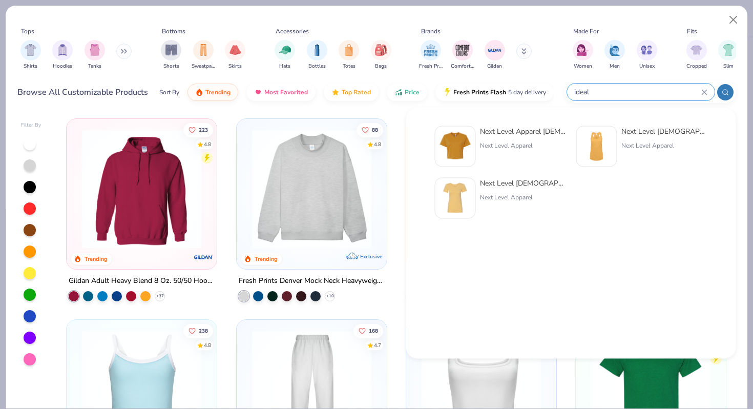
type input "ideal"
click at [510, 187] on div "Next Level [DEMOGRAPHIC_DATA]' Ideal T-Shirt" at bounding box center [523, 183] width 86 height 11
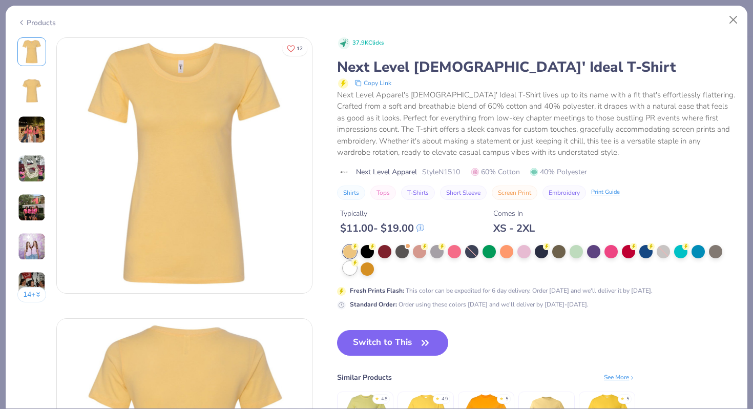
click at [349, 270] on div at bounding box center [349, 267] width 13 height 13
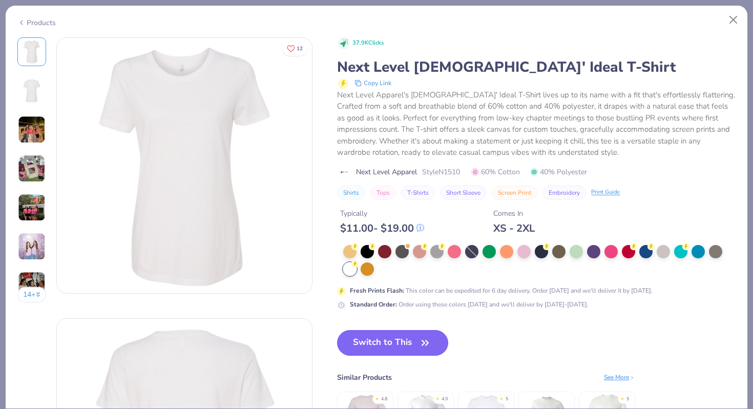
click at [375, 339] on button "Switch to This" at bounding box center [392, 343] width 111 height 26
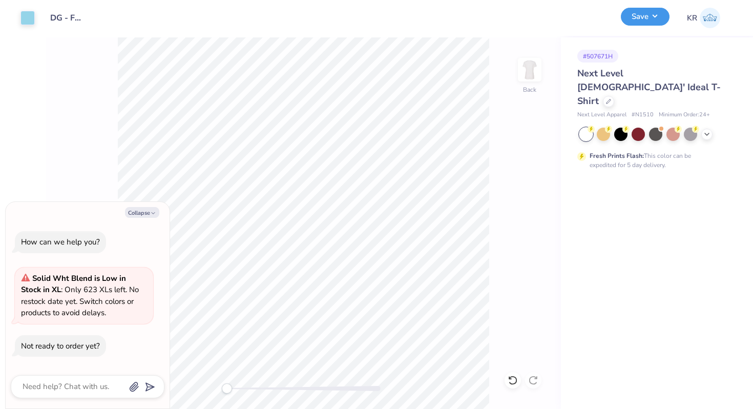
click at [653, 21] on button "Save" at bounding box center [645, 17] width 49 height 18
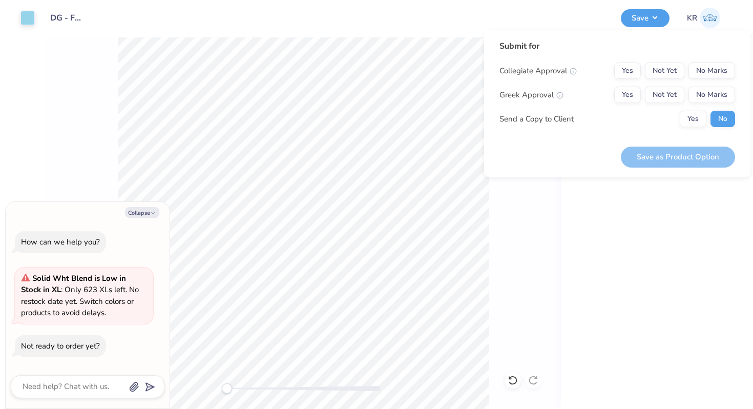
click at [643, 109] on div "Collegiate Approval Yes Not Yet No Marks Greek Approval Yes Not Yet No Marks Se…" at bounding box center [618, 95] width 236 height 65
click at [635, 104] on div "Collegiate Approval Yes Not Yet No Marks Greek Approval Yes Not Yet No Marks Se…" at bounding box center [618, 95] width 236 height 65
click at [633, 102] on button "Yes" at bounding box center [627, 95] width 27 height 16
click at [707, 73] on button "No Marks" at bounding box center [712, 71] width 47 height 16
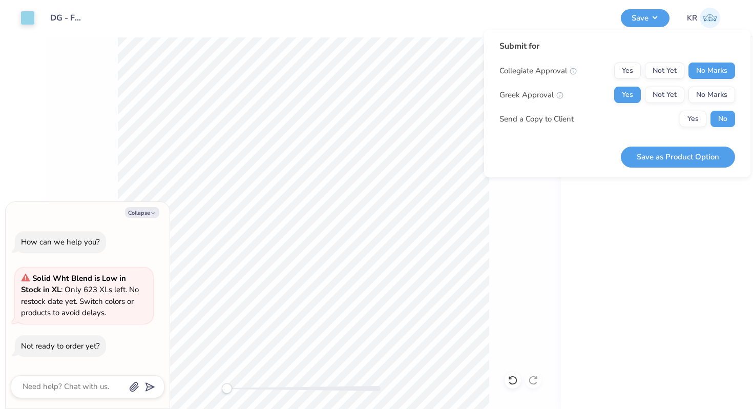
click at [679, 146] on div "Save as Product Option" at bounding box center [678, 151] width 114 height 32
click at [673, 153] on button "Save as Product Option" at bounding box center [678, 157] width 114 height 21
type textarea "x"
